Goal: Check status: Check status

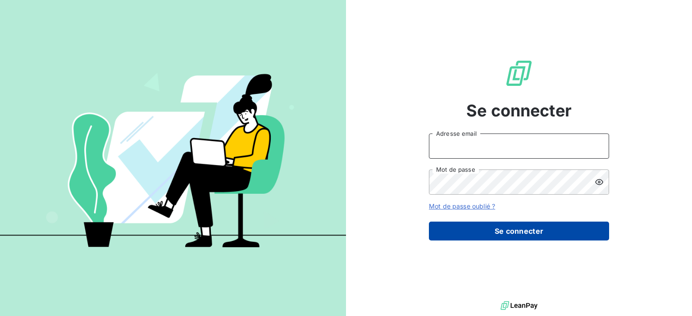
type input "robin.rodriguez@wessling.fr"
click at [486, 235] on button "Se connecter" at bounding box center [519, 231] width 180 height 19
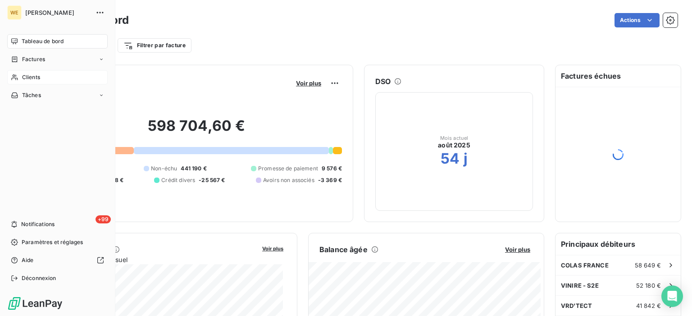
click at [40, 79] on div "Clients" at bounding box center [57, 77] width 100 height 14
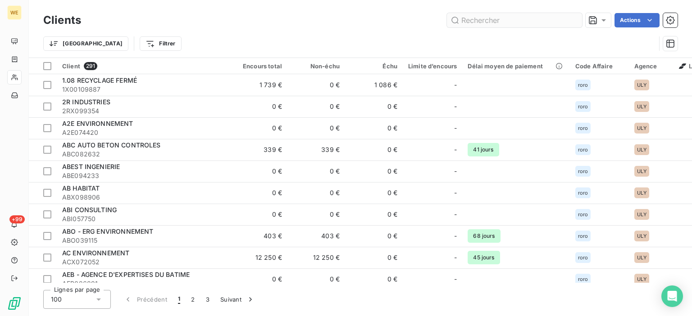
click at [474, 20] on input "text" at bounding box center [514, 20] width 135 height 14
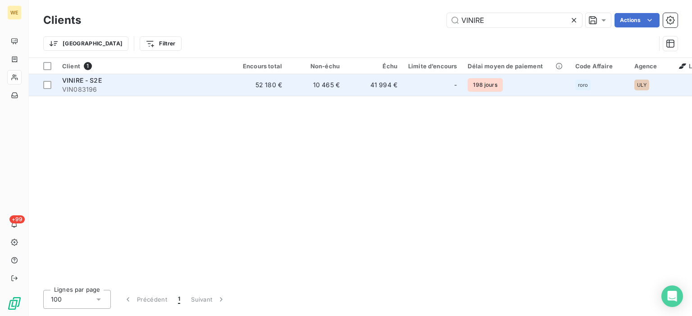
type input "VINIRE"
click at [88, 83] on span "VINIRE - S2E" at bounding box center [82, 81] width 40 height 8
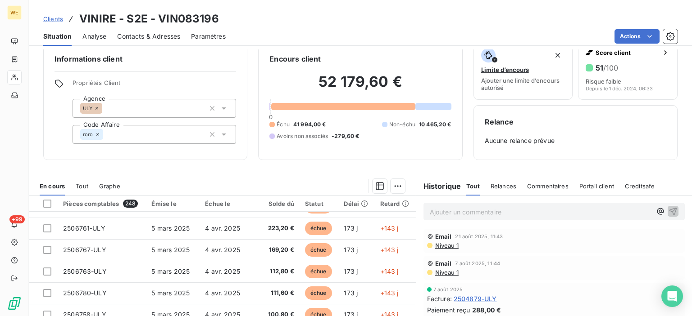
scroll to position [92, 0]
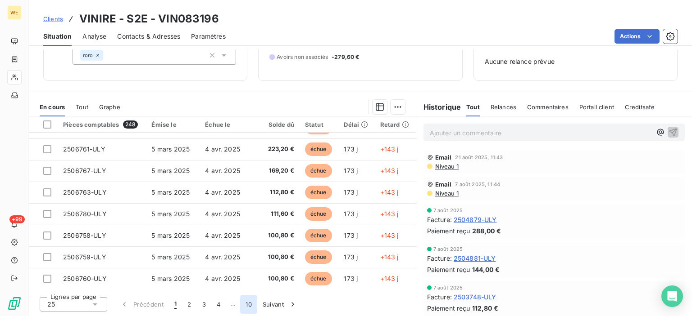
click at [249, 306] on button "10" at bounding box center [248, 304] width 17 height 19
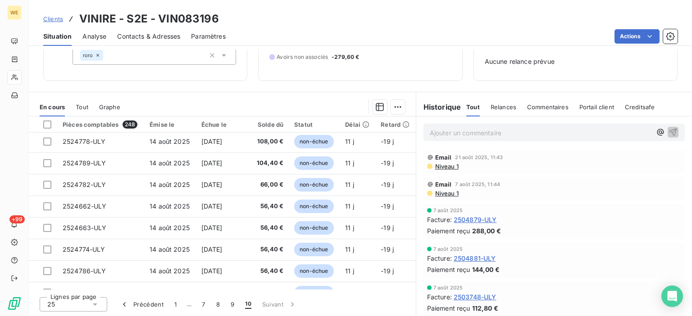
scroll to position [340, 0]
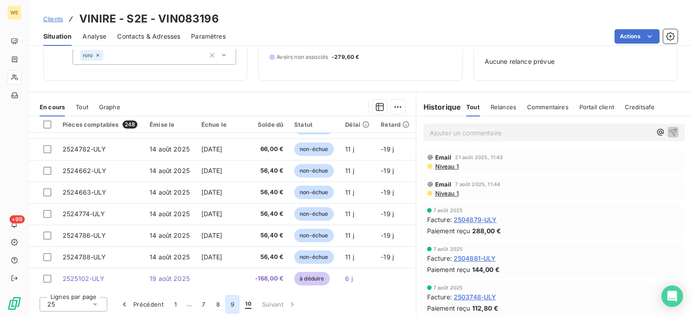
click at [232, 309] on button "9" at bounding box center [232, 304] width 14 height 19
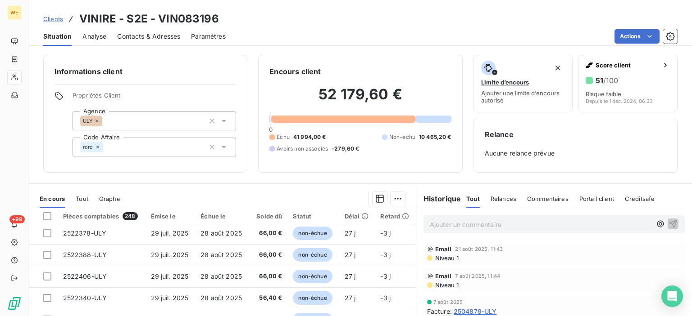
scroll to position [92, 0]
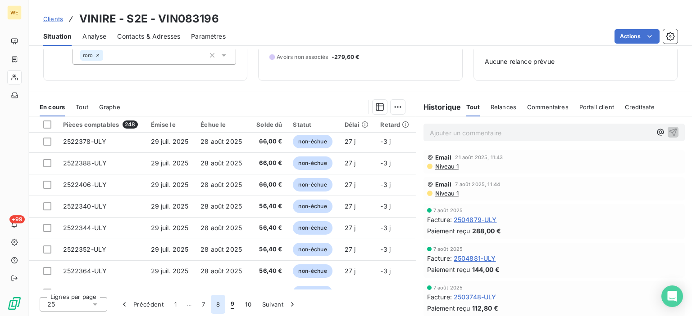
click at [218, 307] on button "8" at bounding box center [218, 304] width 14 height 19
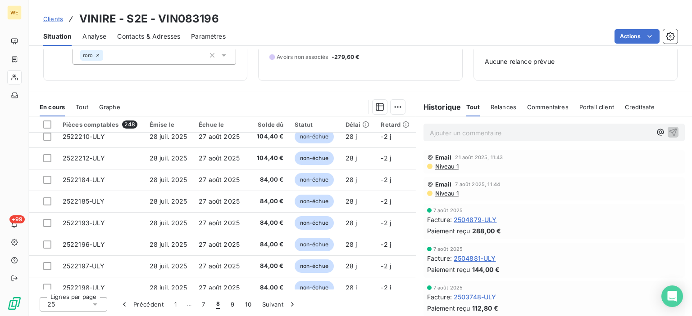
scroll to position [383, 0]
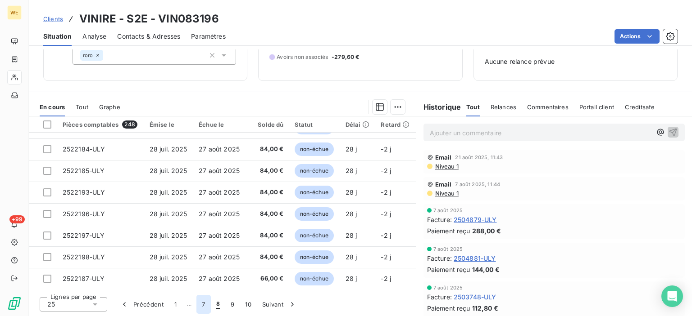
click at [204, 309] on button "7" at bounding box center [203, 304] width 14 height 19
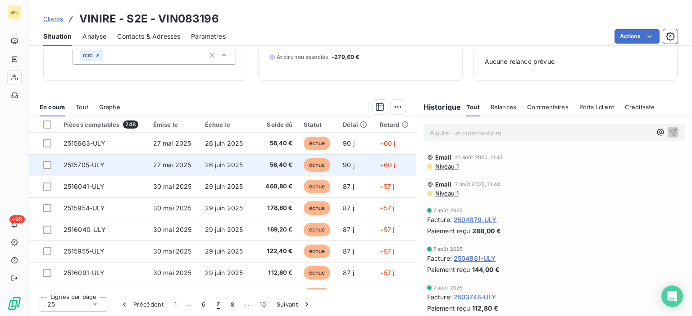
scroll to position [0, 0]
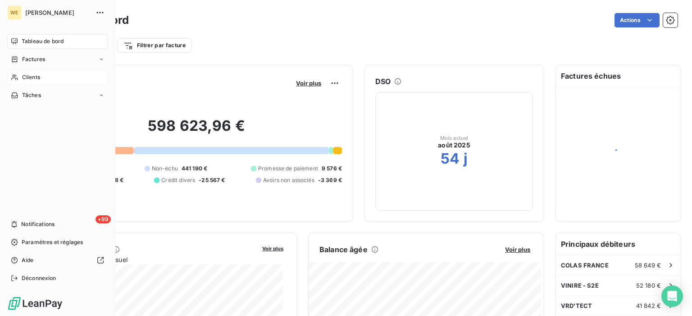
click at [27, 79] on span "Clients" at bounding box center [31, 77] width 18 height 8
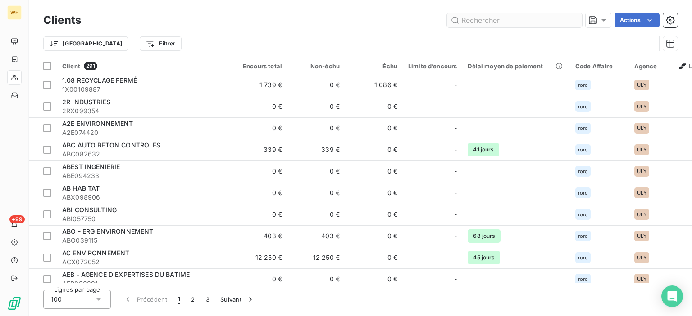
click at [481, 17] on input "text" at bounding box center [514, 20] width 135 height 14
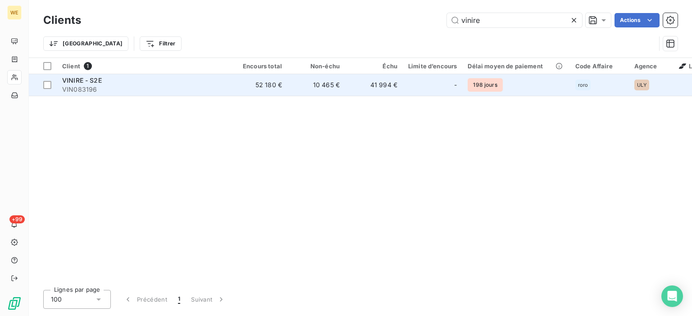
type input "vinire"
click at [119, 90] on span "VIN083196" at bounding box center [143, 89] width 162 height 9
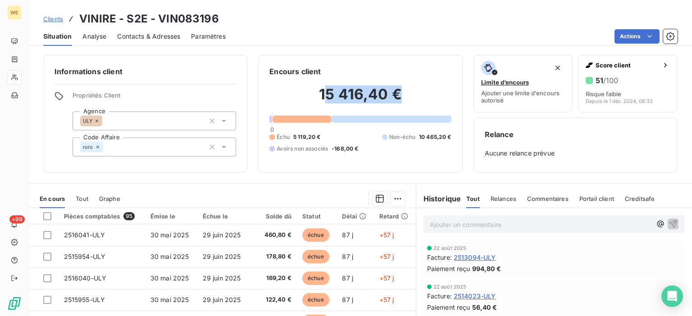
drag, startPoint x: 319, startPoint y: 96, endPoint x: 413, endPoint y: 102, distance: 94.3
click at [413, 102] on h2 "15 416,40 €" at bounding box center [359, 99] width 181 height 27
click at [317, 102] on h2 "15 416,40 €" at bounding box center [359, 99] width 181 height 27
drag, startPoint x: 315, startPoint y: 95, endPoint x: 407, endPoint y: 104, distance: 92.8
click at [407, 104] on h2 "15 416,40 €" at bounding box center [359, 99] width 181 height 27
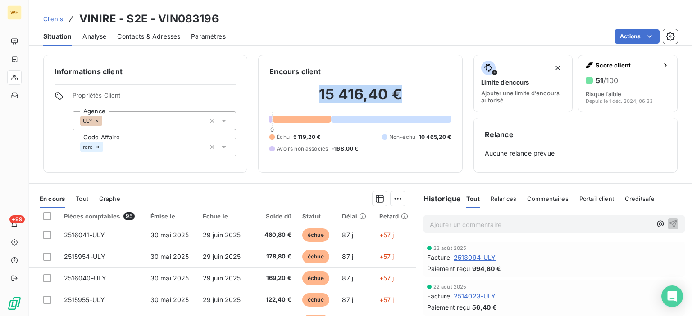
click at [306, 103] on h2 "15 416,40 €" at bounding box center [359, 99] width 181 height 27
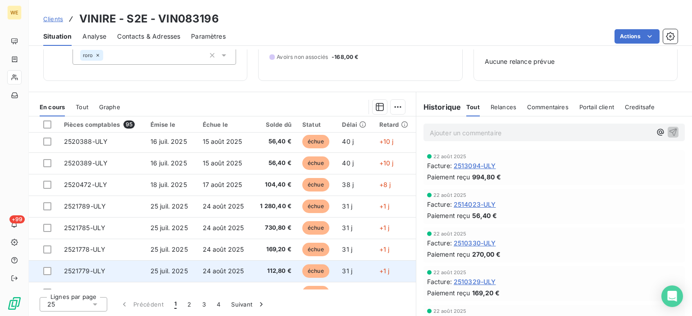
scroll to position [383, 0]
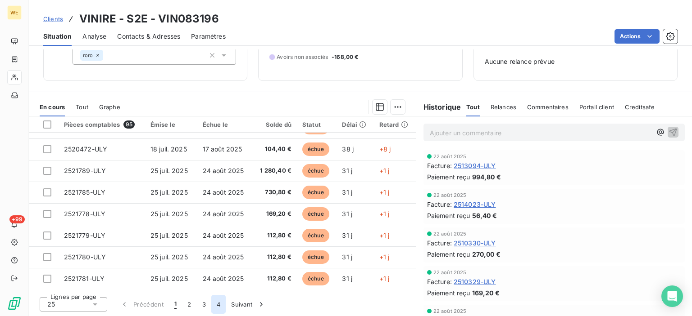
click at [216, 304] on button "4" at bounding box center [218, 304] width 14 height 19
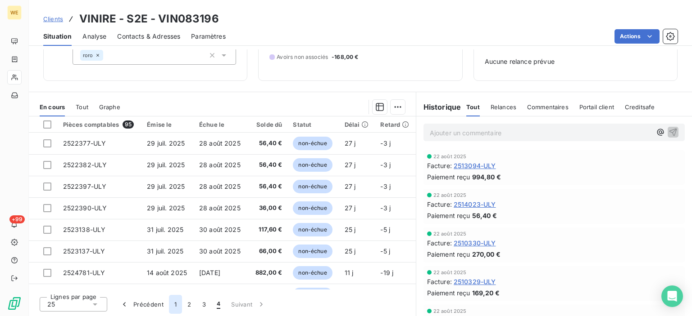
click at [176, 307] on button "1" at bounding box center [175, 304] width 13 height 19
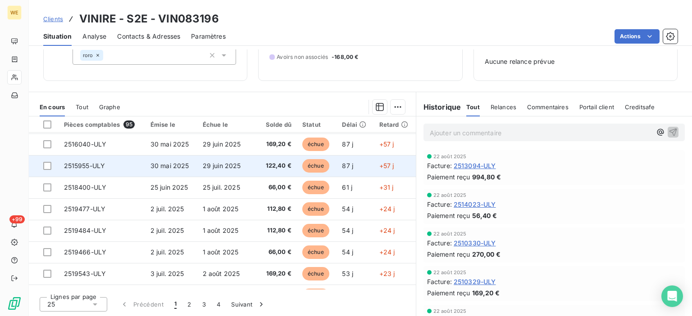
scroll to position [0, 0]
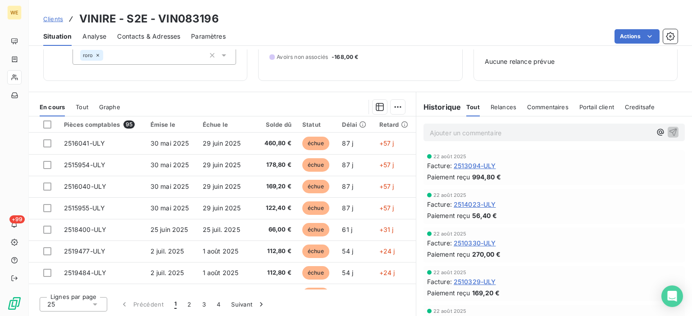
click at [98, 305] on icon at bounding box center [94, 304] width 9 height 9
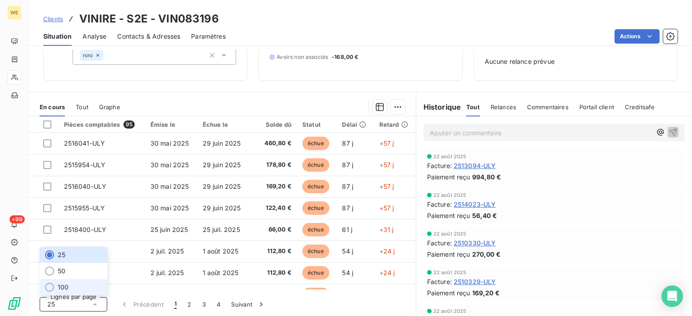
click at [76, 289] on li "100" at bounding box center [74, 288] width 68 height 16
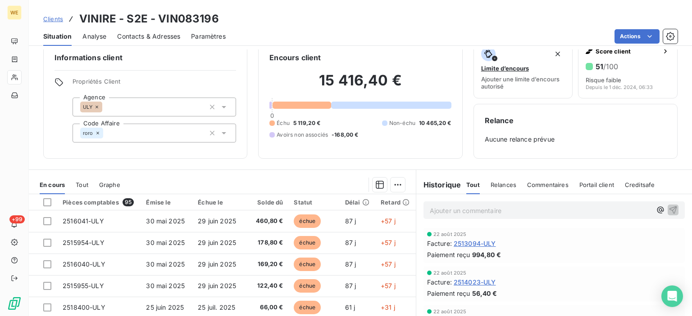
scroll to position [14, 0]
click at [208, 203] on div "Échue le" at bounding box center [219, 202] width 42 height 7
click at [393, 184] on html "WE +99 Clients VINIRE - S2E - VIN083196 Situation Analyse Contacts & Adresses P…" at bounding box center [346, 158] width 692 height 316
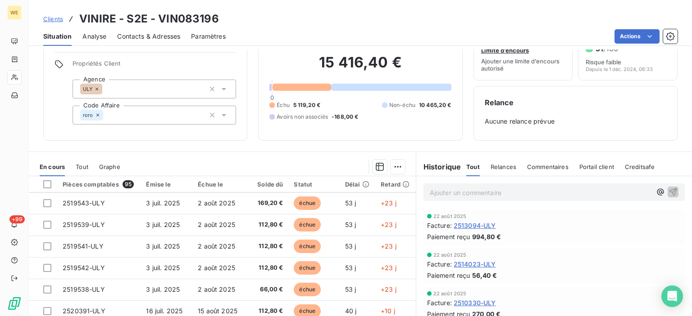
scroll to position [0, 0]
